Goal: Task Accomplishment & Management: Manage account settings

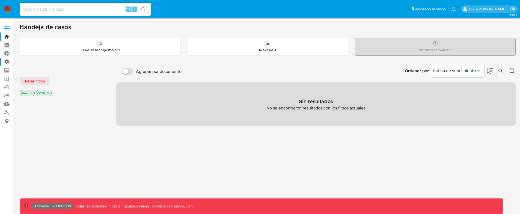
click at [7, 61] on label "Administración" at bounding box center [32, 62] width 65 height 8
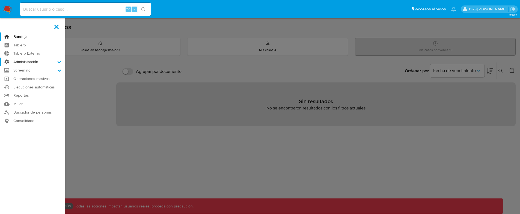
click at [0, 0] on input "Administración" at bounding box center [0, 0] width 0 height 0
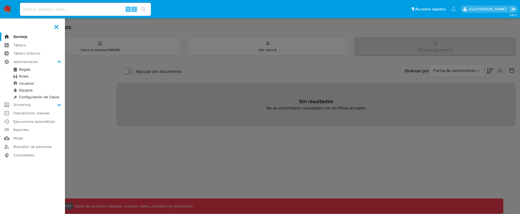
click at [29, 90] on link "Equipos" at bounding box center [32, 90] width 65 height 7
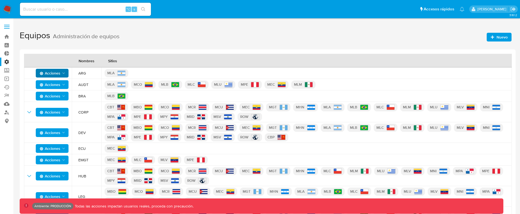
click at [68, 72] on td "Acciones" at bounding box center [48, 72] width 48 height 11
click at [62, 74] on icon "Acciones" at bounding box center [63, 73] width 4 height 4
click at [62, 83] on button "Editar" at bounding box center [52, 86] width 49 height 13
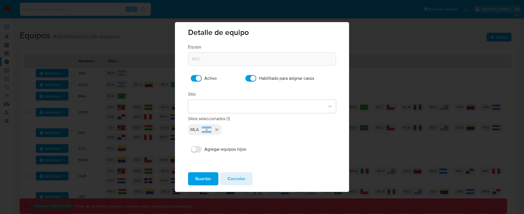
drag, startPoint x: 236, startPoint y: 176, endPoint x: 287, endPoint y: 125, distance: 72.5
click at [236, 176] on span "Cancelar" at bounding box center [236, 179] width 18 height 12
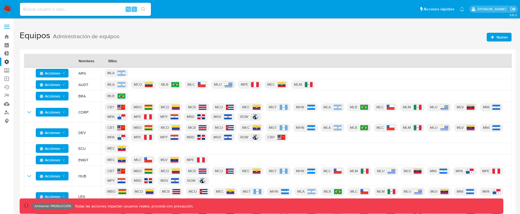
click at [501, 34] on span "Nuevo" at bounding box center [501, 37] width 11 height 9
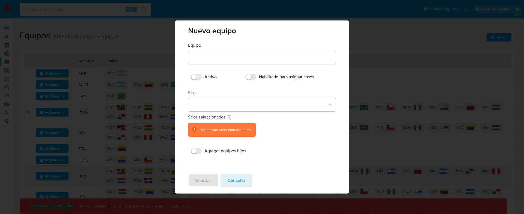
drag, startPoint x: 244, startPoint y: 183, endPoint x: 261, endPoint y: 165, distance: 24.9
click at [244, 183] on span "Cancelar" at bounding box center [236, 180] width 18 height 12
